Goal: Share content: Distribute website content to other platforms or users

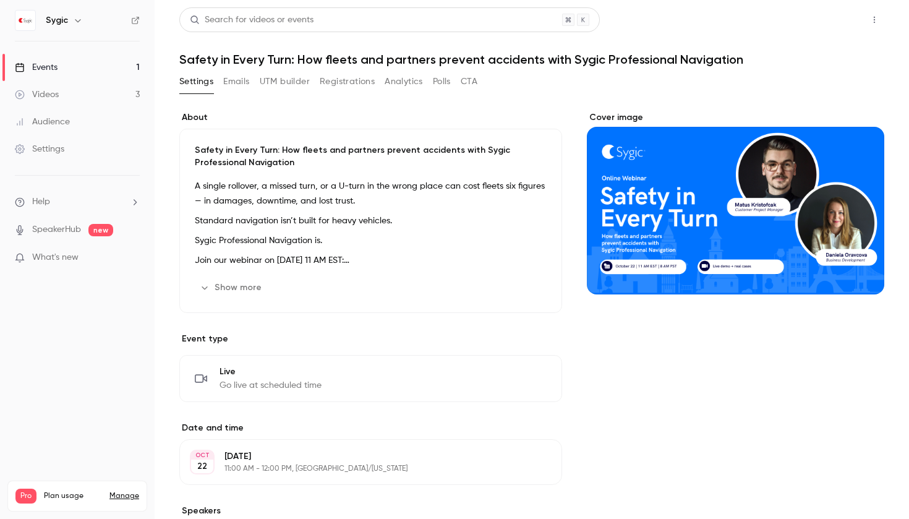
click at [831, 25] on button "Share" at bounding box center [830, 19] width 49 height 25
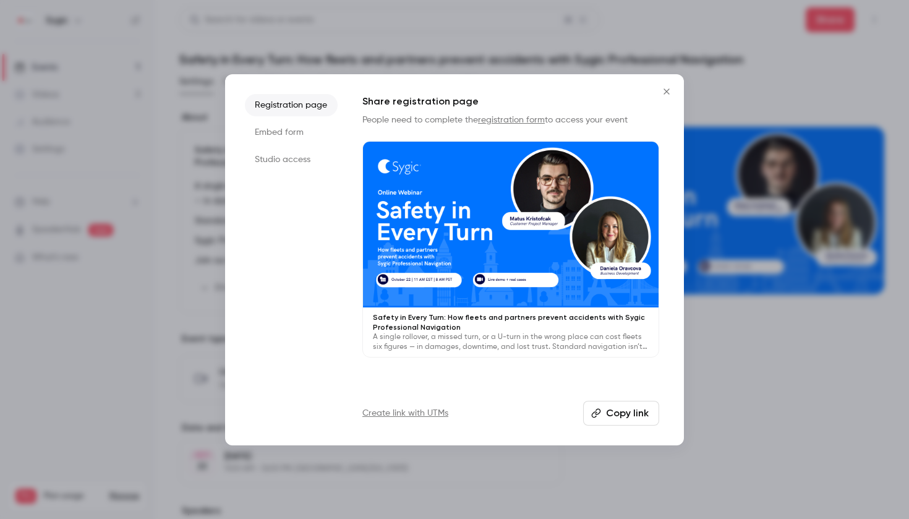
click at [645, 418] on button "Copy link" at bounding box center [621, 413] width 76 height 25
click at [412, 407] on link "Create link with UTMs" at bounding box center [406, 413] width 86 height 12
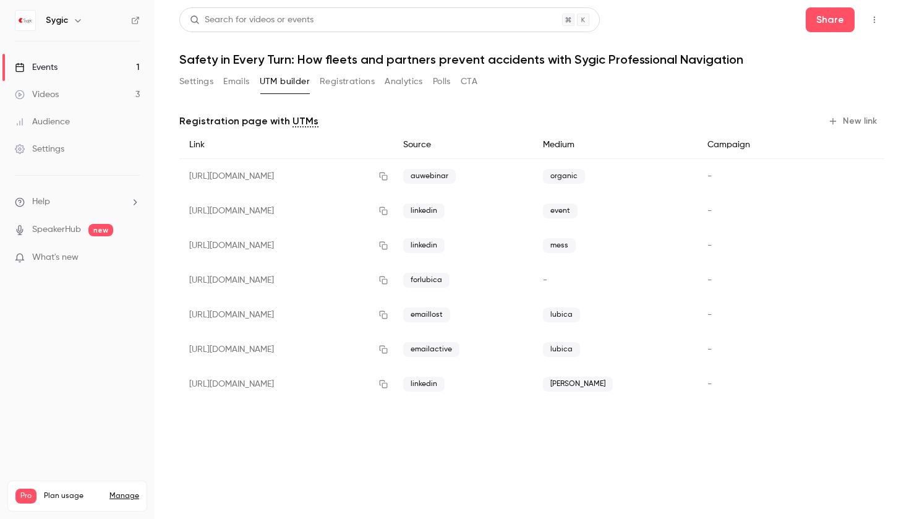
click at [844, 123] on button "New link" at bounding box center [853, 121] width 61 height 20
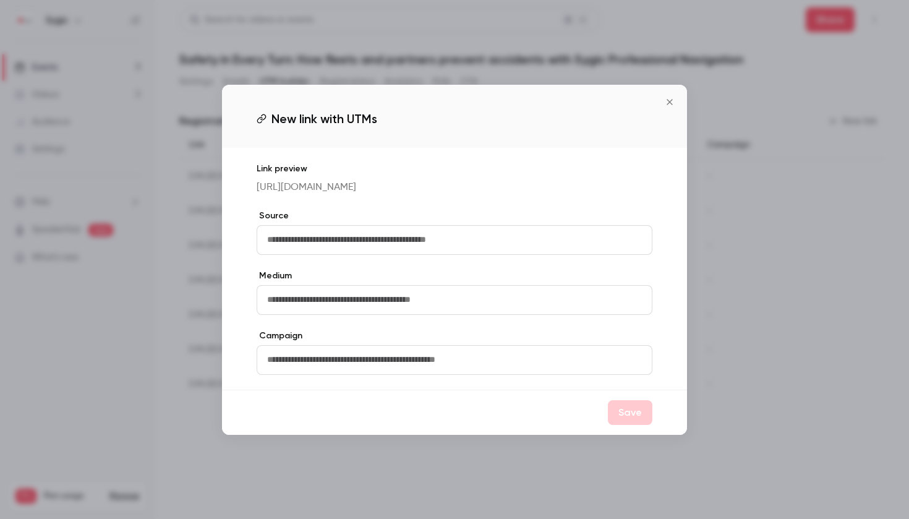
click at [451, 249] on input "text" at bounding box center [455, 240] width 396 height 30
click at [367, 315] on input "text" at bounding box center [455, 300] width 396 height 30
click at [291, 255] on input "**********" at bounding box center [455, 240] width 396 height 30
type input "**********"
click at [304, 315] on input "text" at bounding box center [455, 300] width 396 height 30
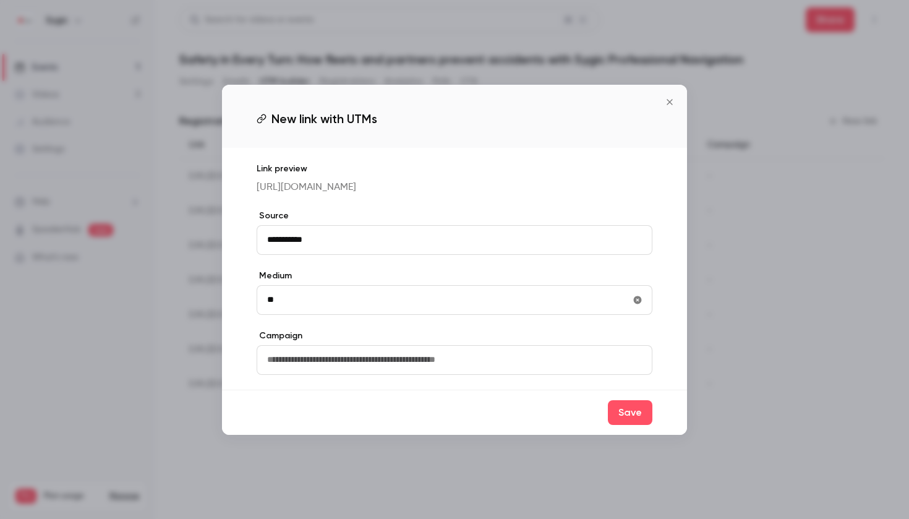
type input "*"
type input "*********"
click at [627, 425] on button "Save" at bounding box center [630, 412] width 45 height 25
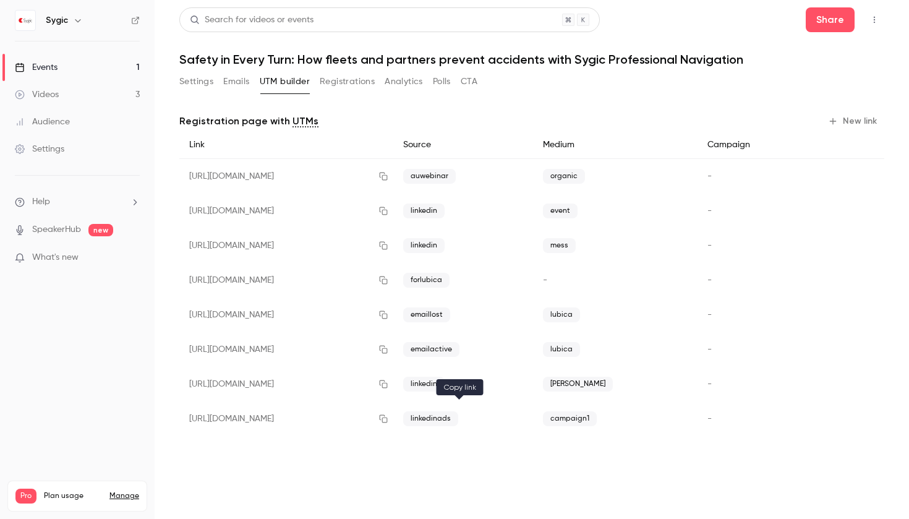
click at [388, 419] on icon "button" at bounding box center [384, 418] width 10 height 9
click at [199, 77] on button "Settings" at bounding box center [196, 82] width 34 height 20
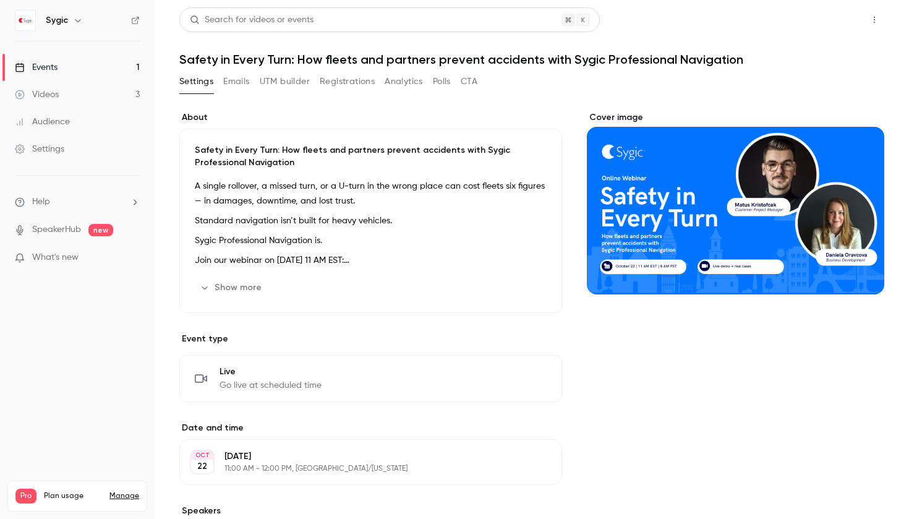
click at [823, 23] on button "Share" at bounding box center [830, 19] width 49 height 25
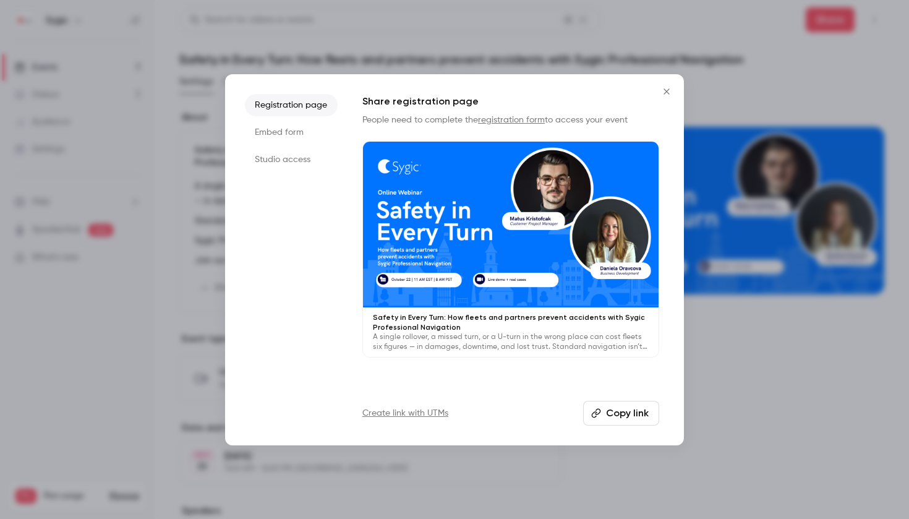
click at [629, 416] on button "Copy link" at bounding box center [621, 413] width 76 height 25
